Goal: Use online tool/utility: Utilize a website feature to perform a specific function

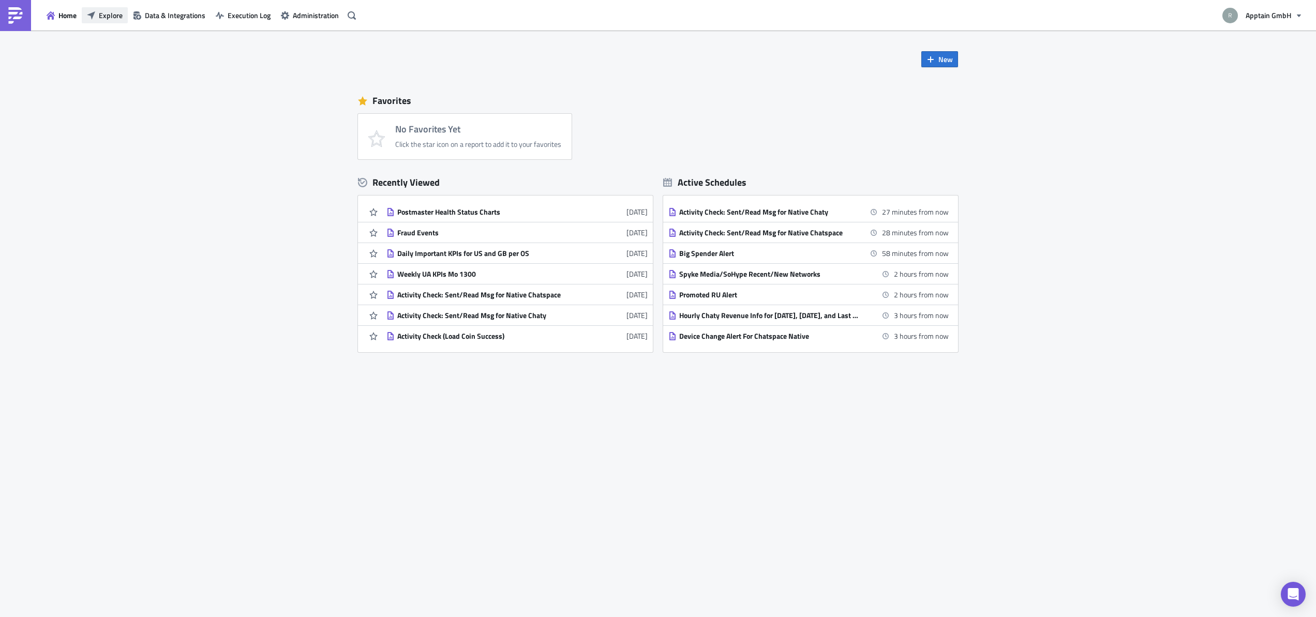
click at [112, 11] on span "Explore" at bounding box center [111, 15] width 24 height 11
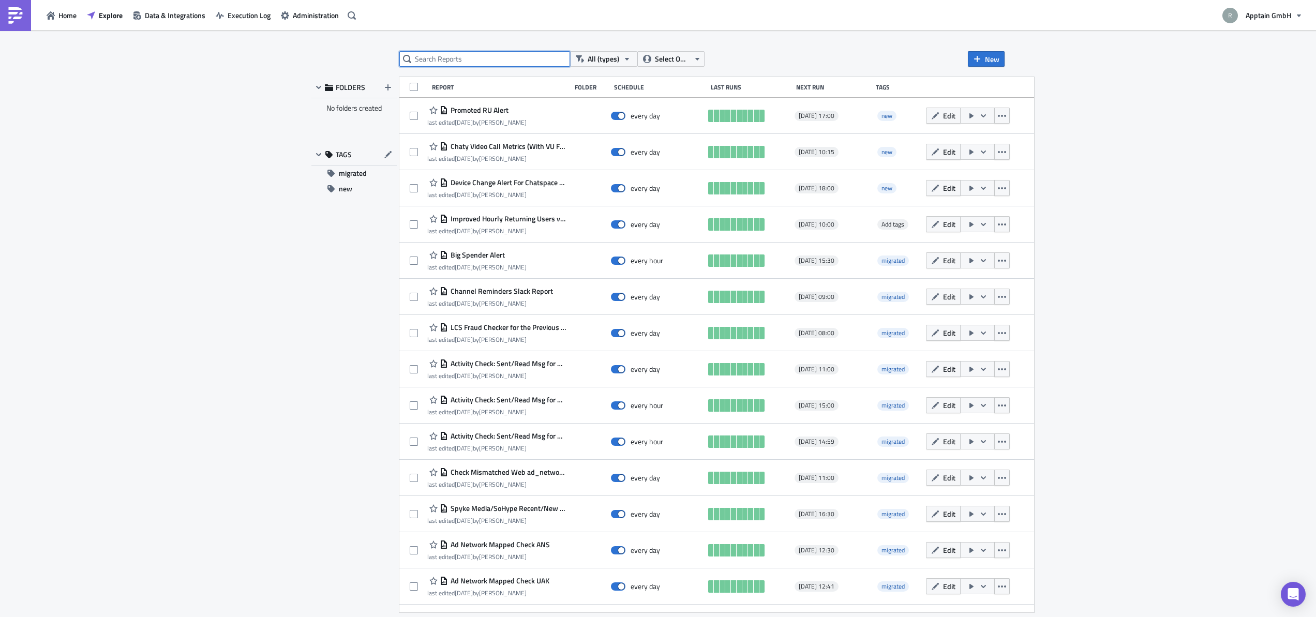
click at [523, 63] on input "text" at bounding box center [484, 59] width 171 height 16
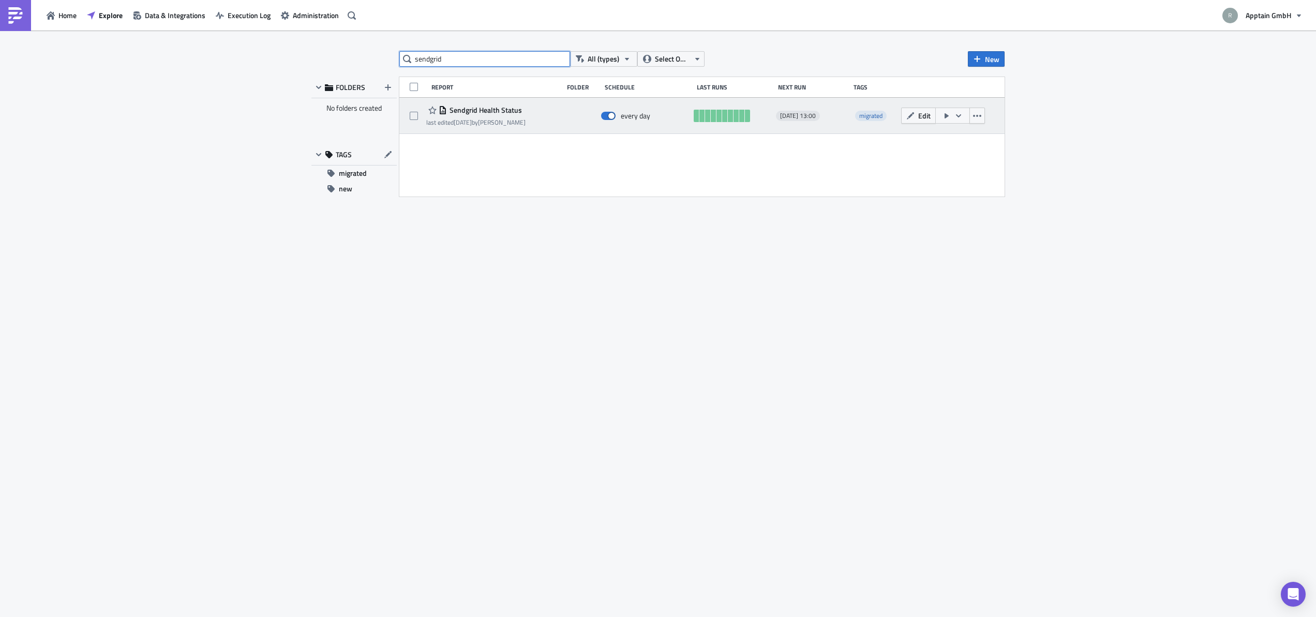
type input "sendgrid"
click at [478, 110] on span "Sendgrid Health Status" at bounding box center [484, 110] width 75 height 9
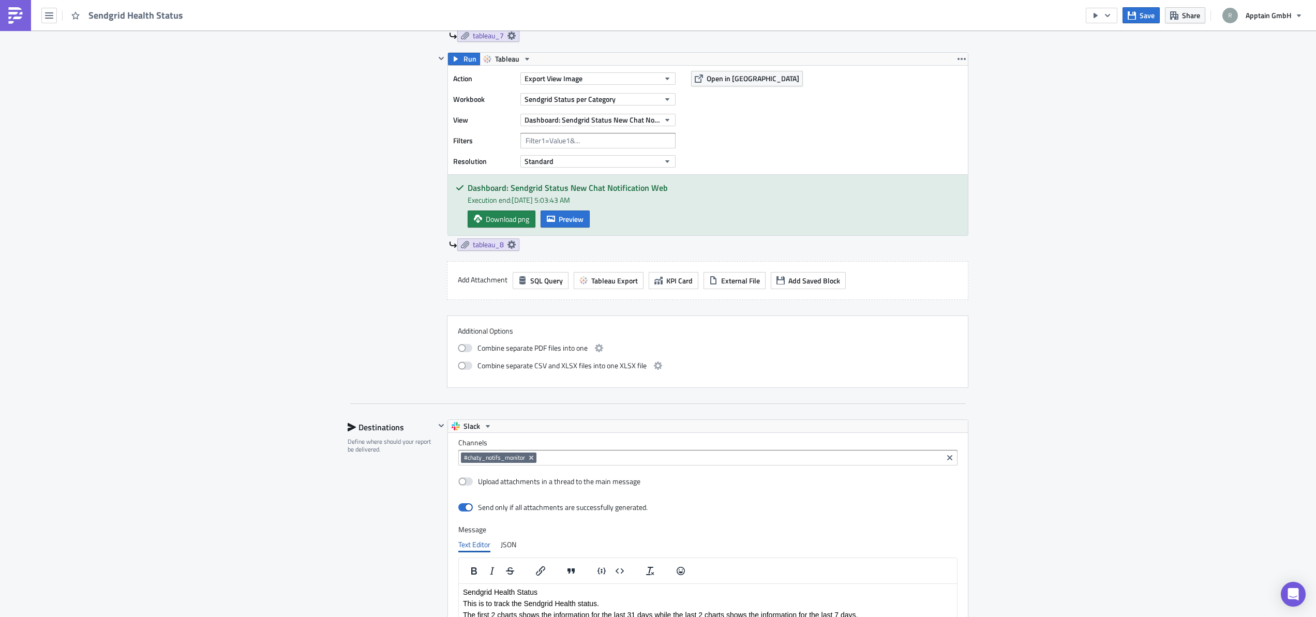
scroll to position [2029, 0]
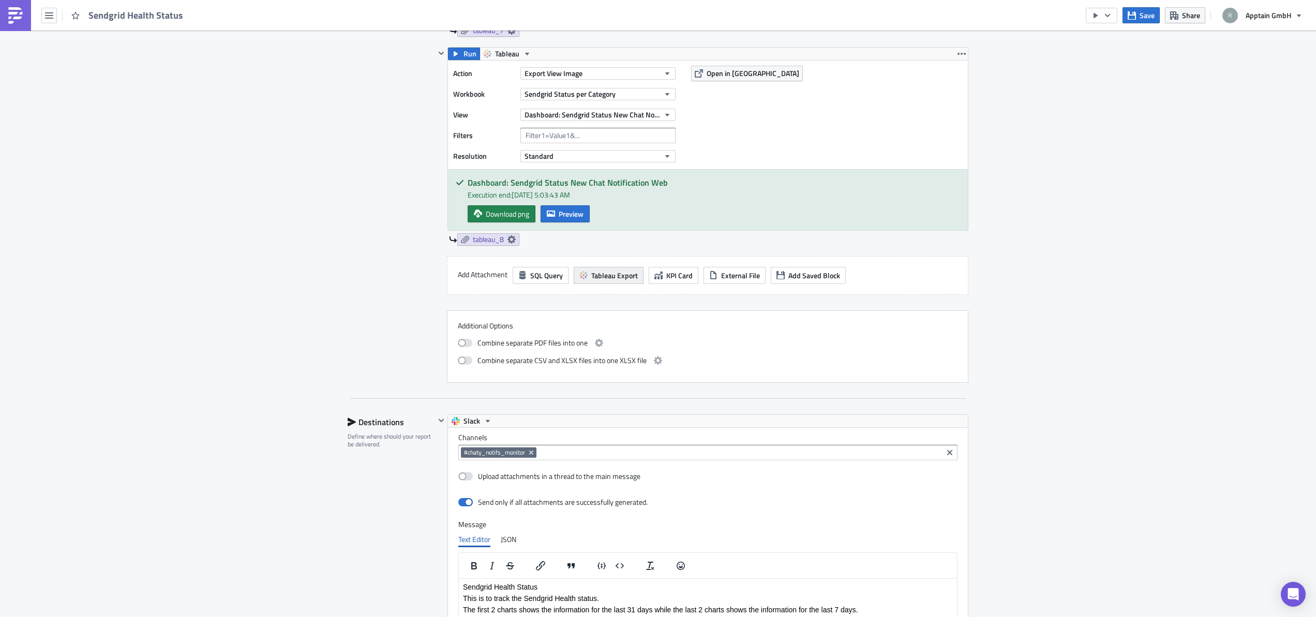
click at [591, 276] on span "Tableau Export" at bounding box center [614, 275] width 47 height 11
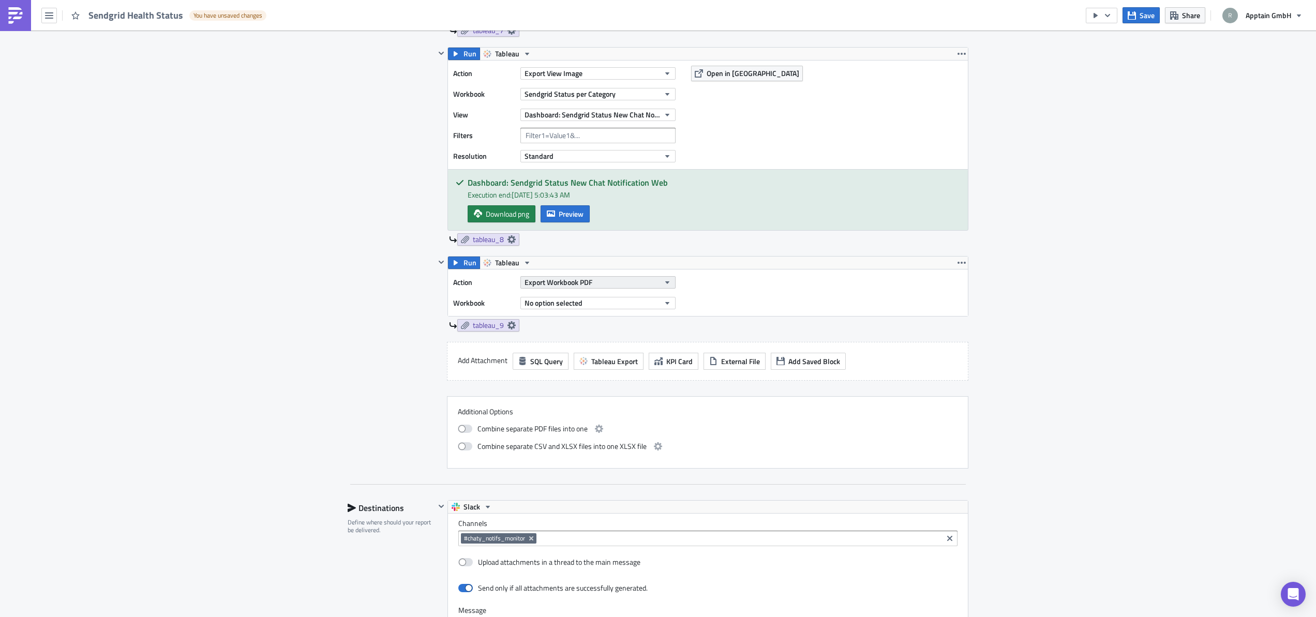
click at [573, 283] on span "Export Workbook PDF" at bounding box center [558, 282] width 68 height 11
click at [558, 304] on span "No option selected" at bounding box center [553, 304] width 58 height 11
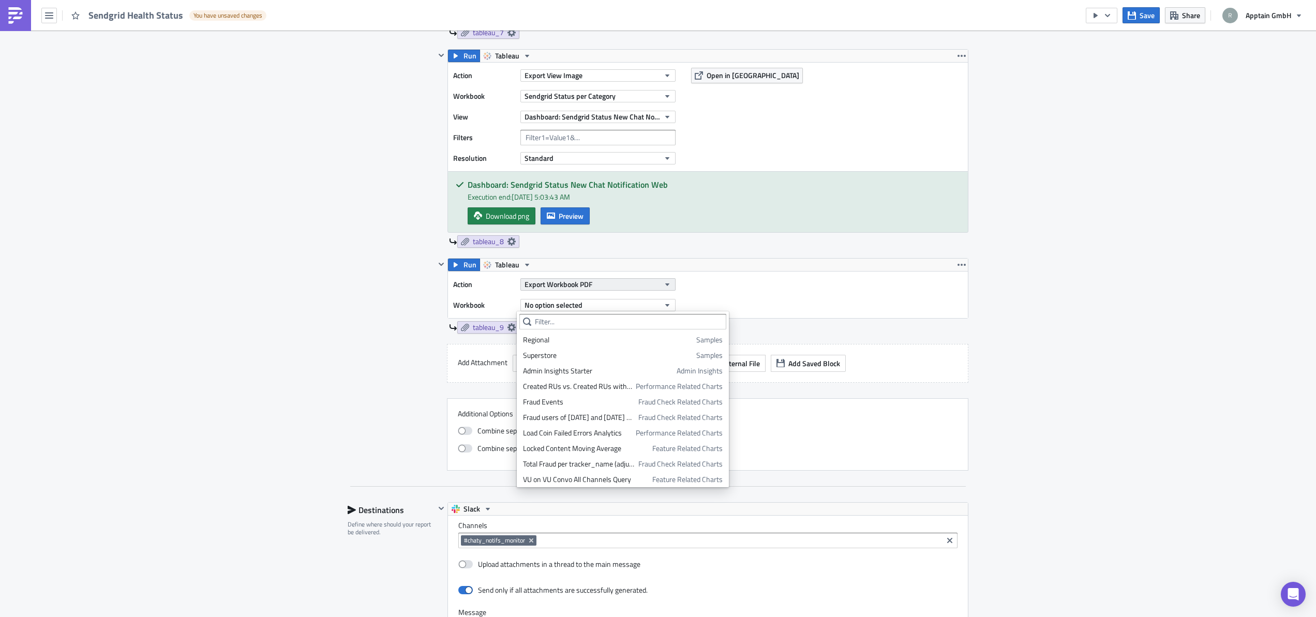
click at [559, 287] on span "Export Workbook PDF" at bounding box center [558, 284] width 68 height 11
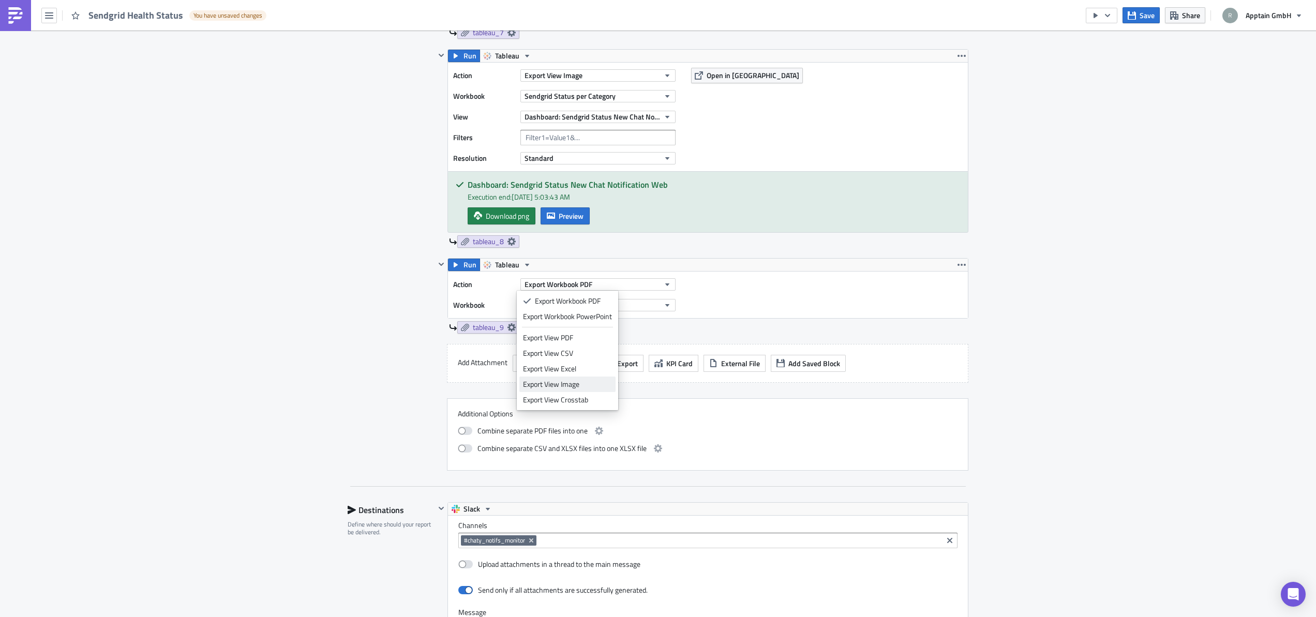
click at [546, 380] on div "Export View Image" at bounding box center [567, 384] width 89 height 10
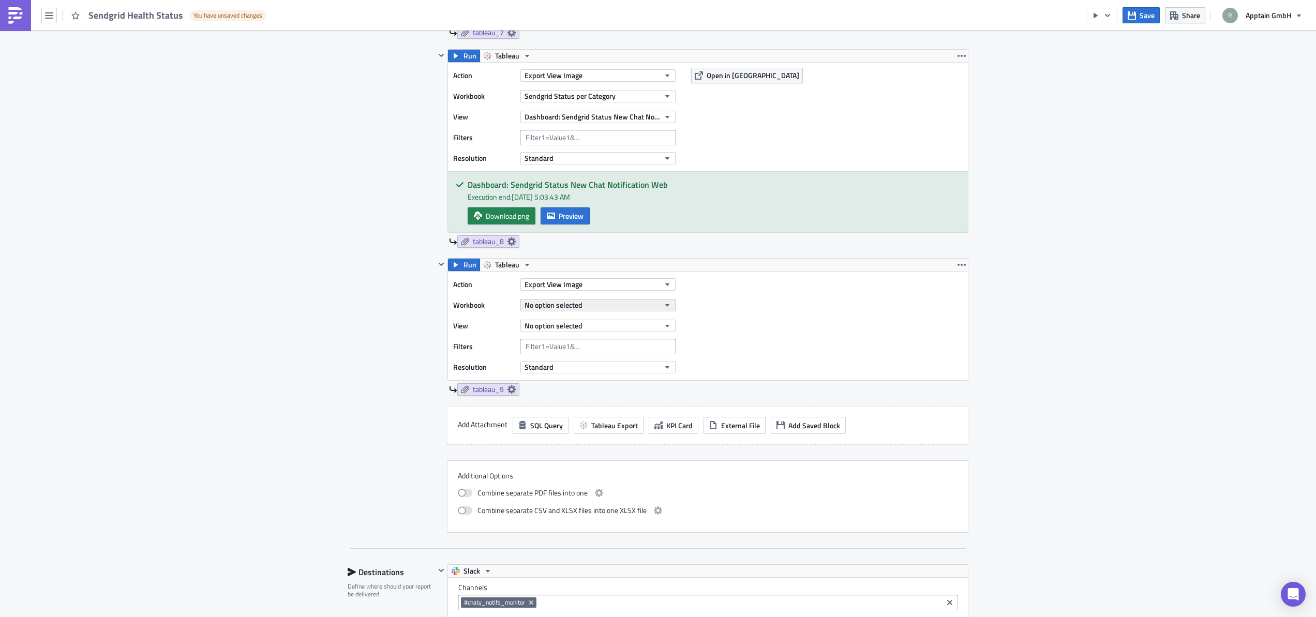
click at [539, 305] on span "No option selected" at bounding box center [553, 304] width 58 height 11
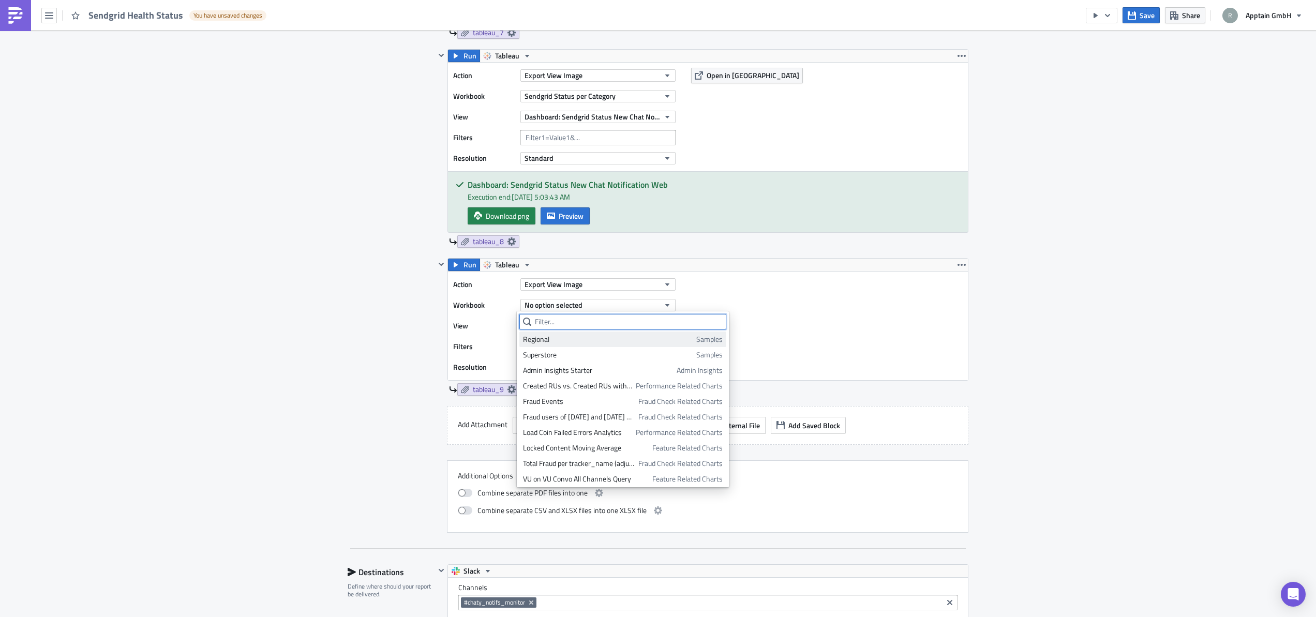
scroll to position [0, 0]
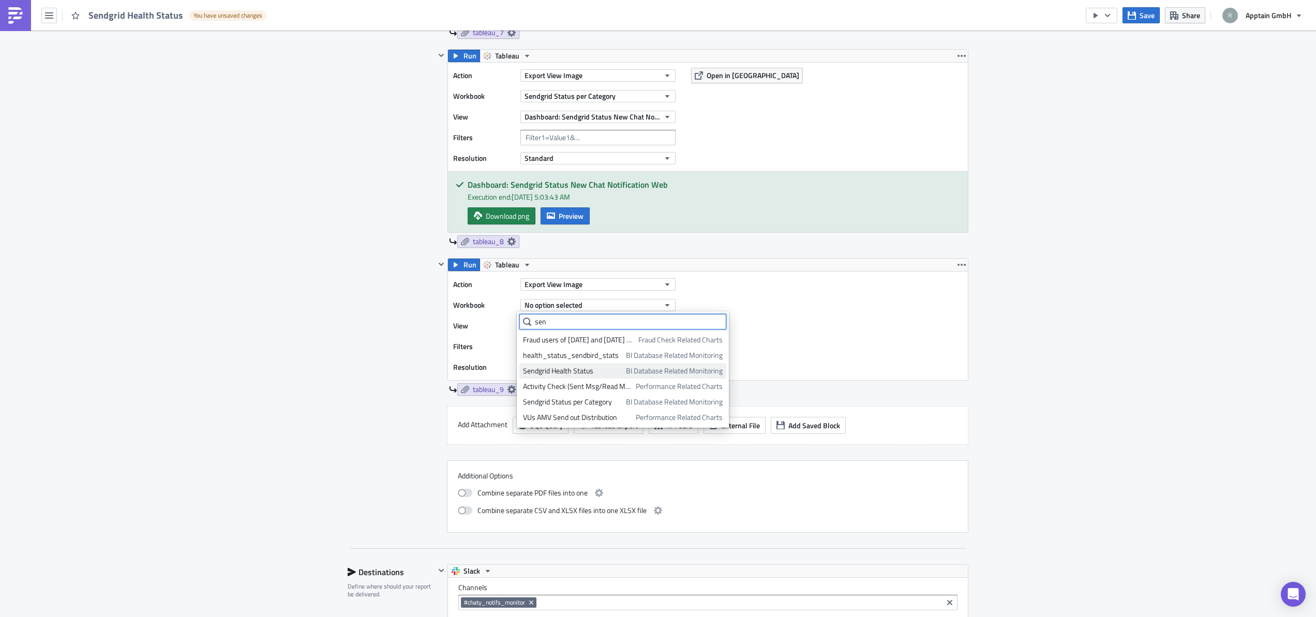
type input "sen"
click at [570, 368] on div "Sendgrid Health Status" at bounding box center [572, 371] width 99 height 10
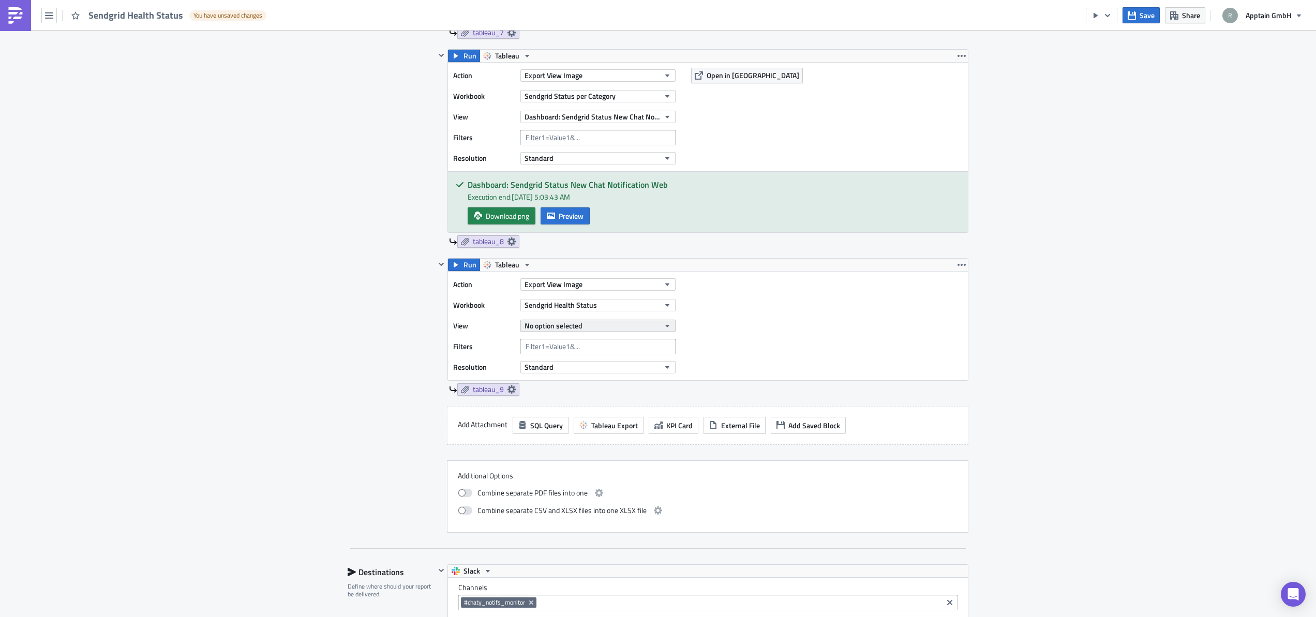
click at [535, 325] on span "No option selected" at bounding box center [553, 325] width 58 height 11
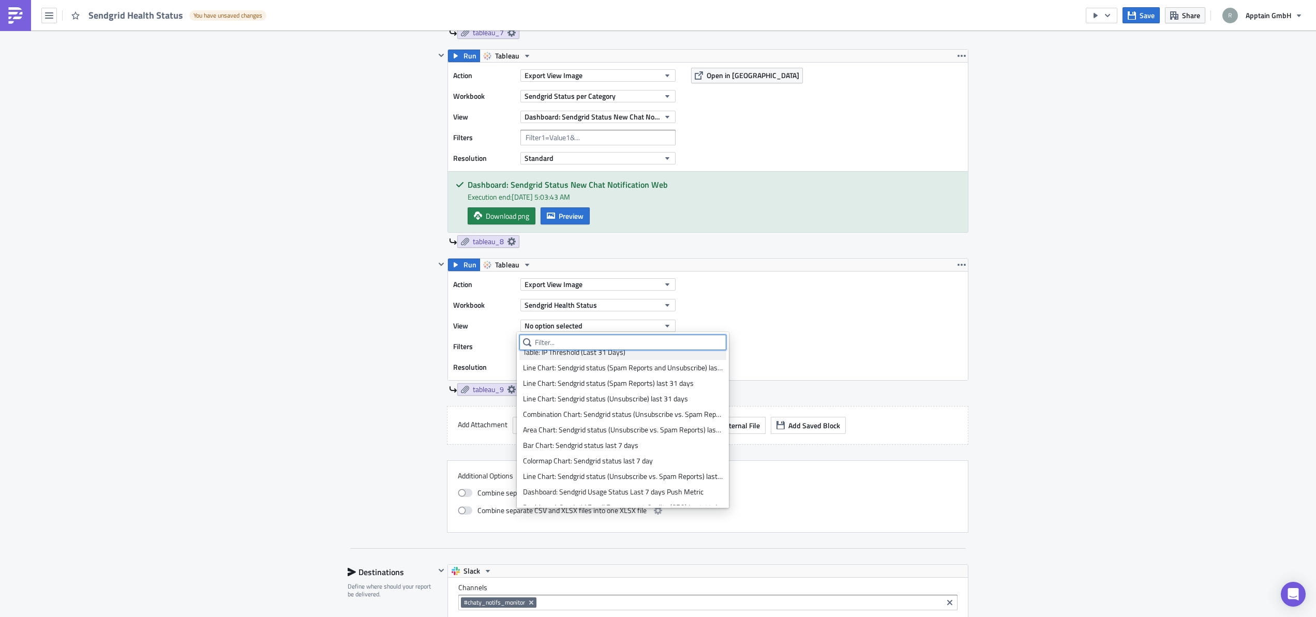
scroll to position [173, 0]
click at [566, 496] on div "Sendgrid Sends & IP Threshold (Last 31 Days)" at bounding box center [623, 497] width 200 height 10
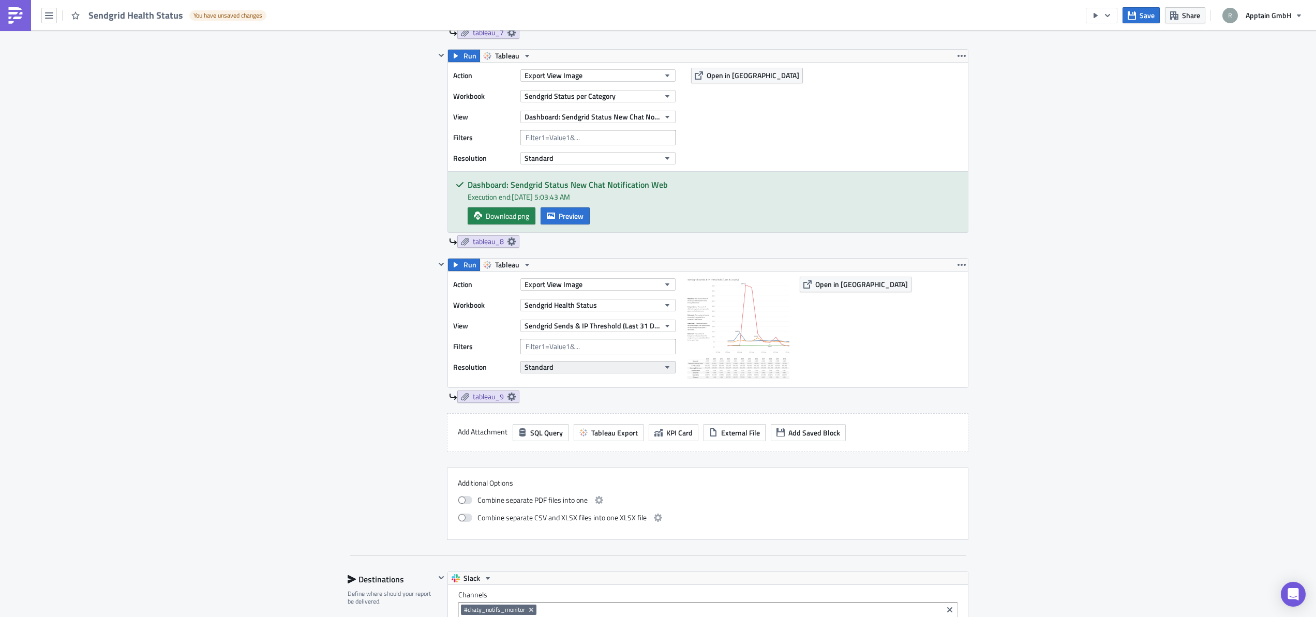
click at [527, 369] on span "Standard" at bounding box center [538, 367] width 29 height 11
click at [488, 354] on div "Action Export View Image Workbook Sendgrid Health Status View Sendgrid Sends & …" at bounding box center [567, 330] width 228 height 106
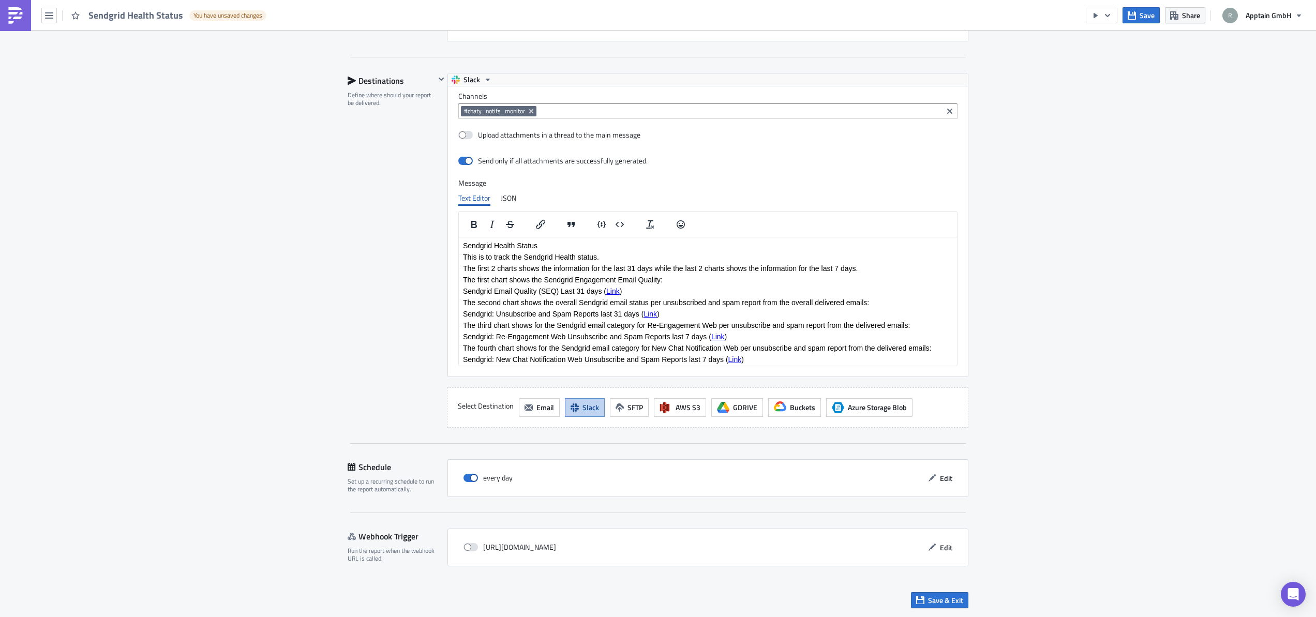
scroll to position [2, 0]
click at [937, 599] on span "Save & Exit" at bounding box center [945, 600] width 35 height 11
